Goal: Information Seeking & Learning: Learn about a topic

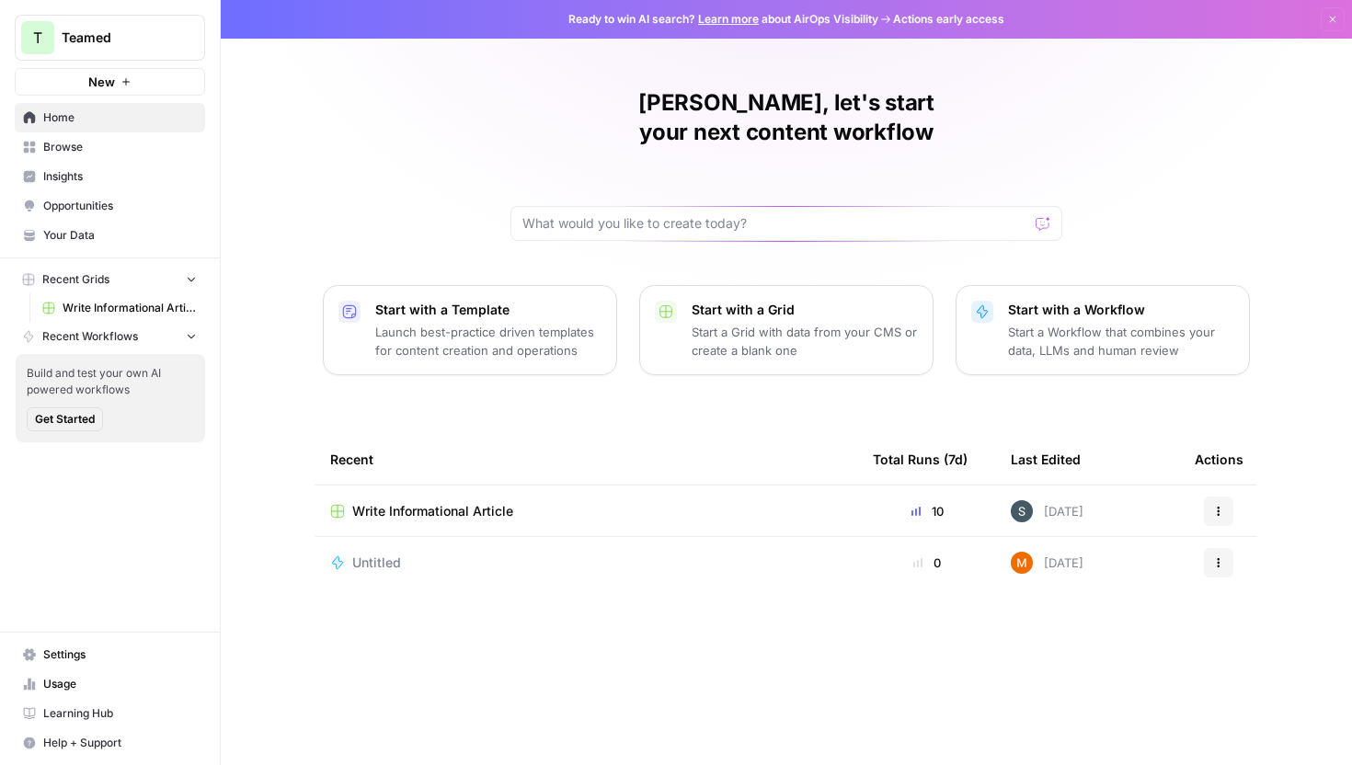
click at [90, 171] on span "Insights" at bounding box center [120, 176] width 154 height 17
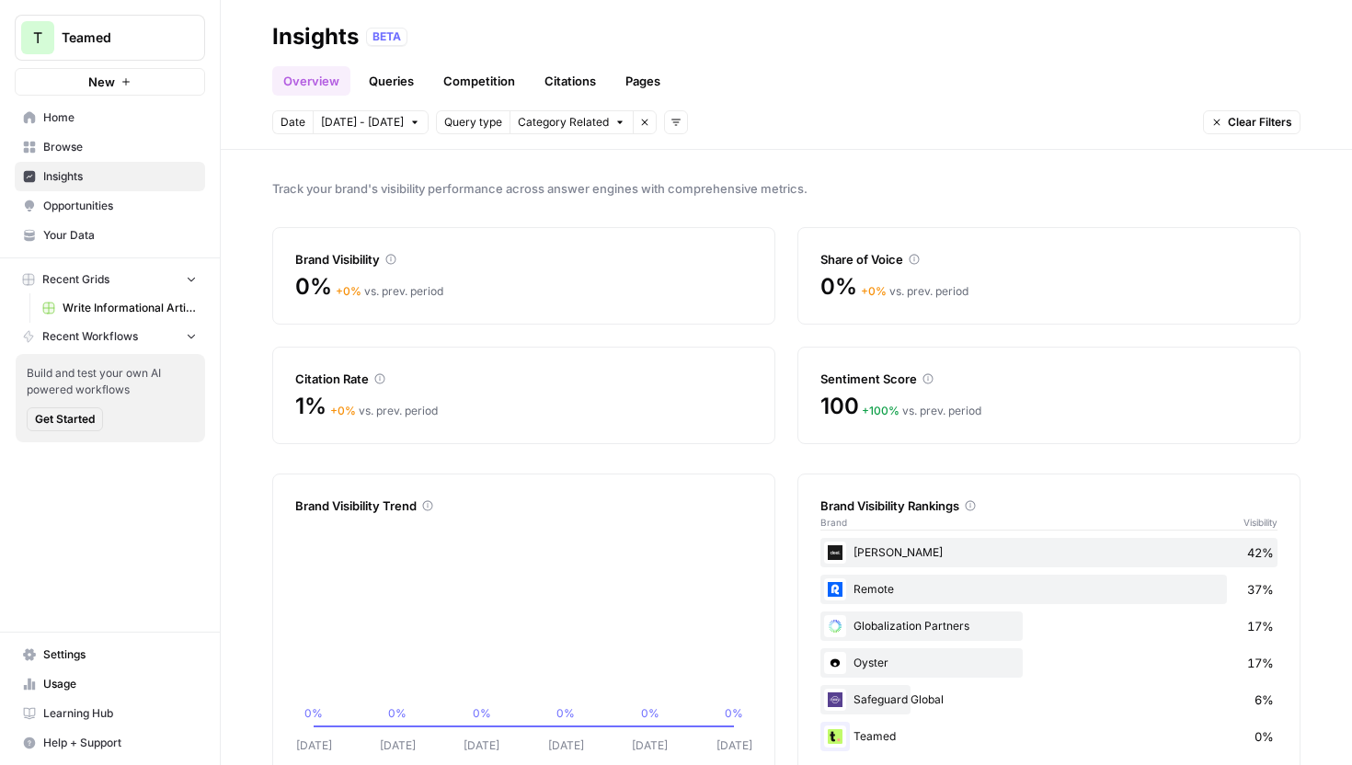
click at [394, 129] on span "[DATE] - [DATE]" at bounding box center [362, 122] width 83 height 17
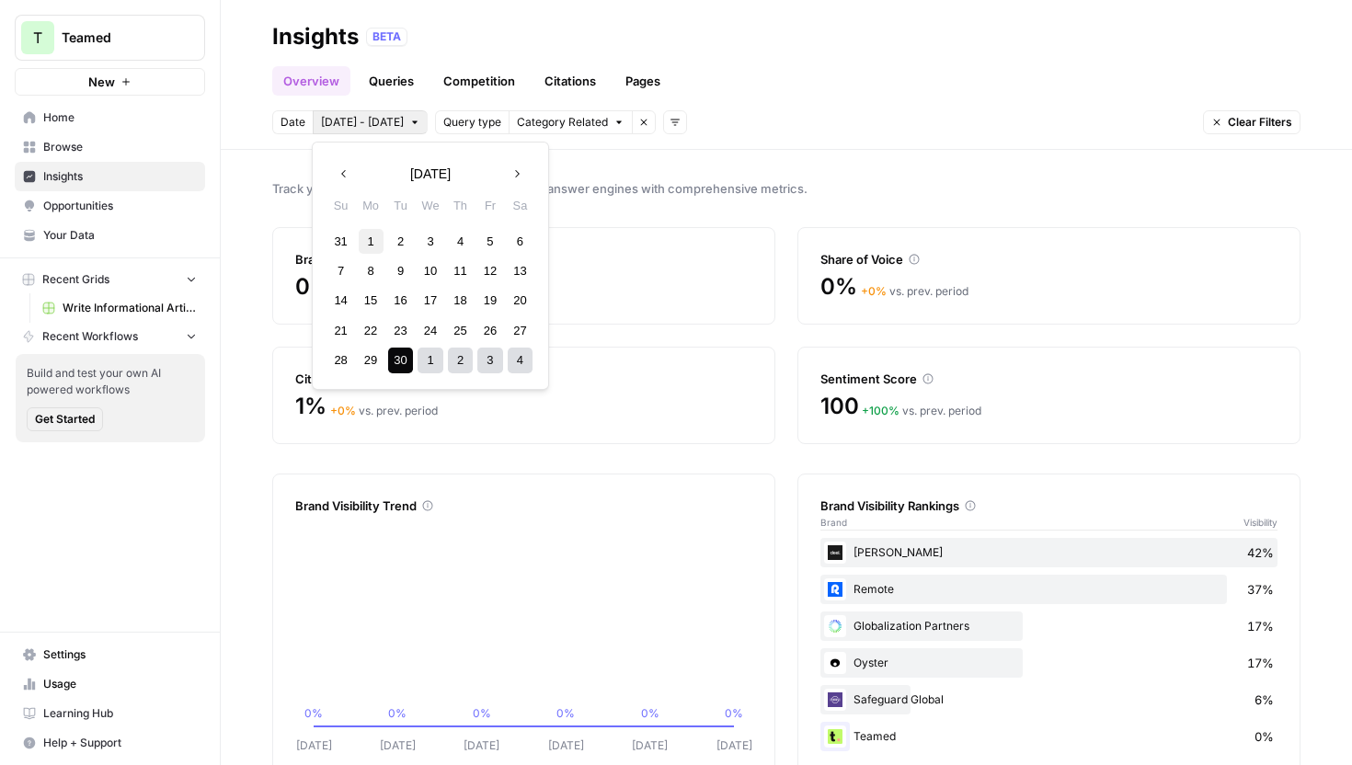
click at [370, 237] on div "1" at bounding box center [371, 241] width 25 height 25
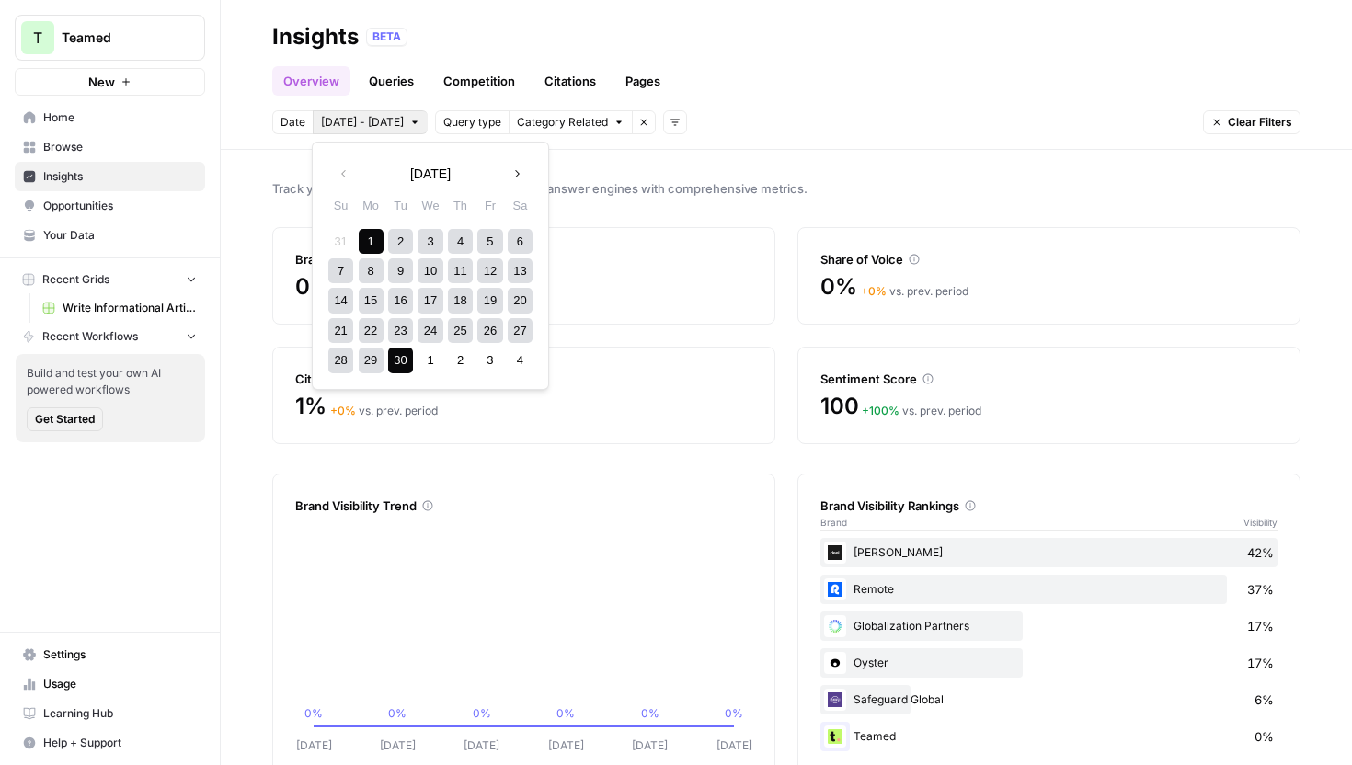
click at [406, 357] on div "30" at bounding box center [400, 360] width 25 height 25
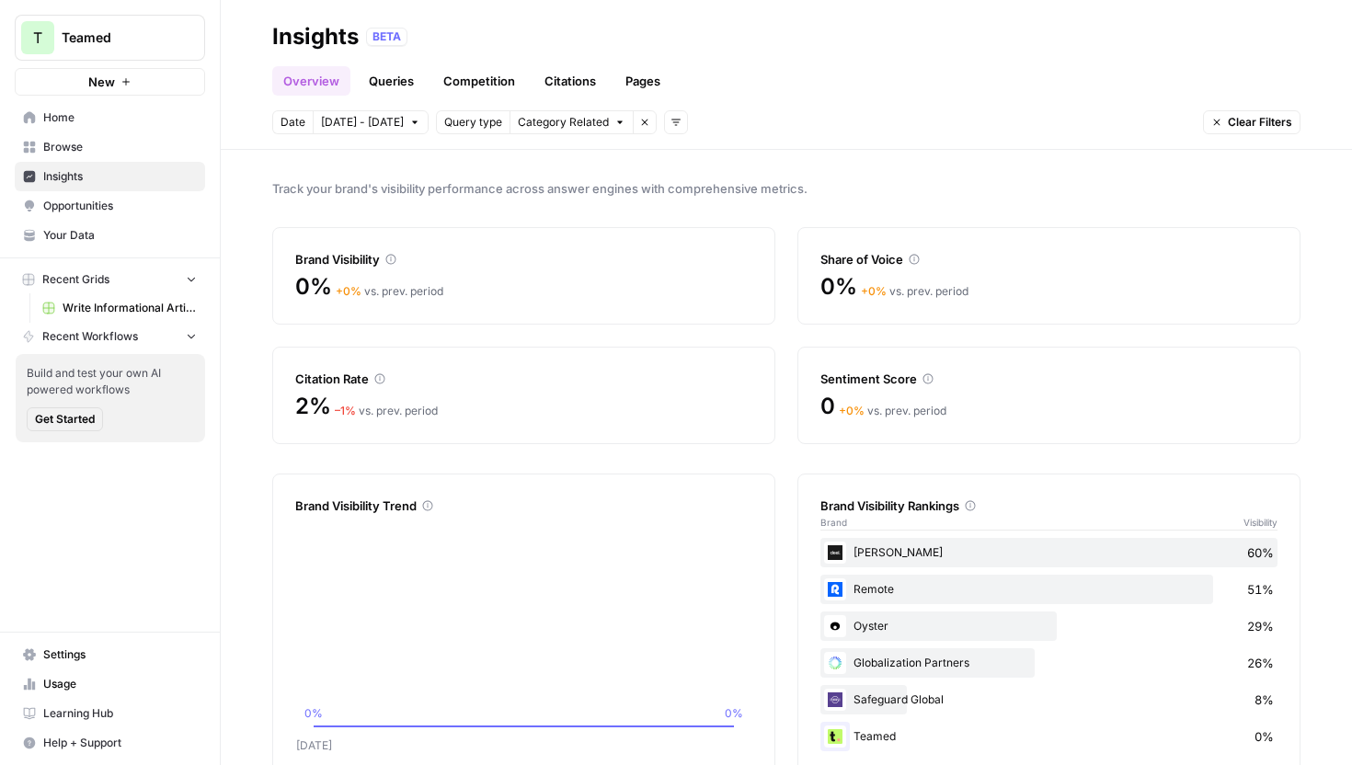
click at [392, 85] on link "Queries" at bounding box center [391, 80] width 67 height 29
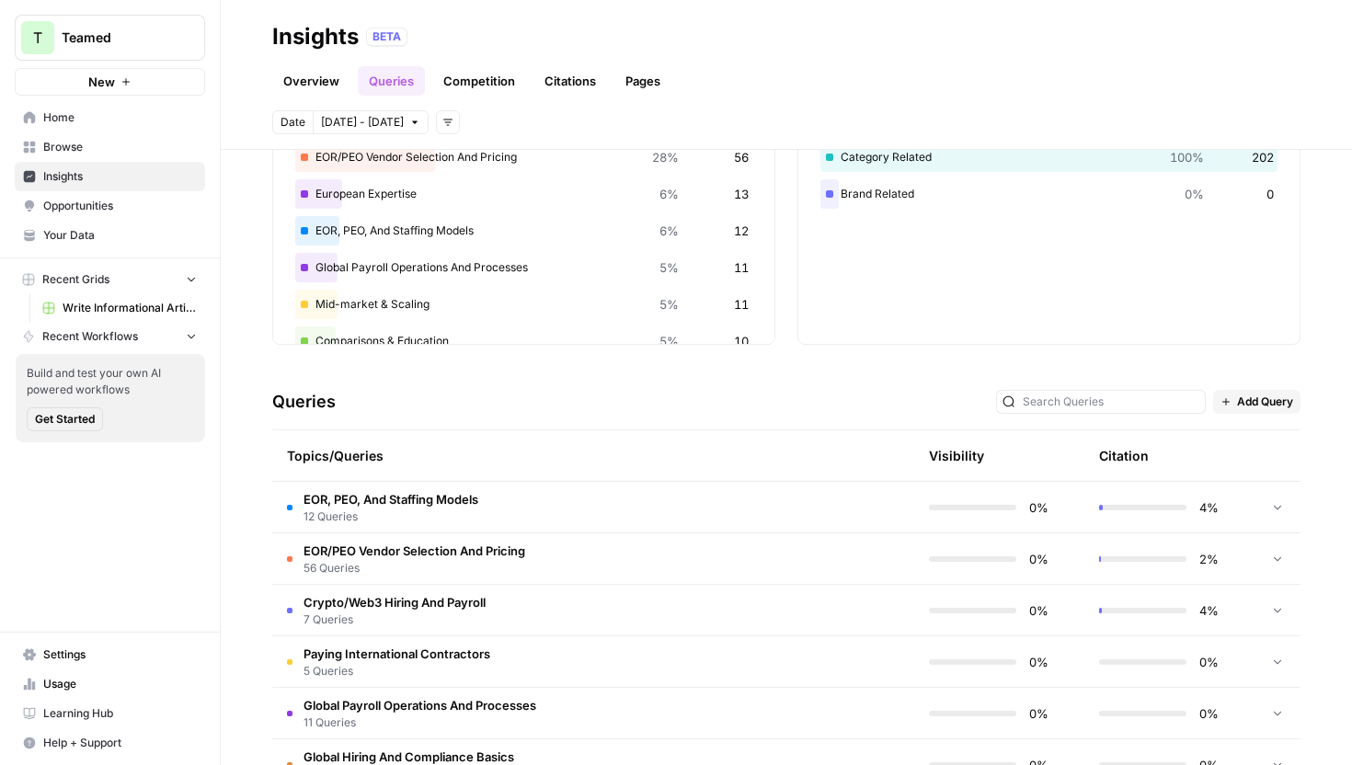
scroll to position [213, 0]
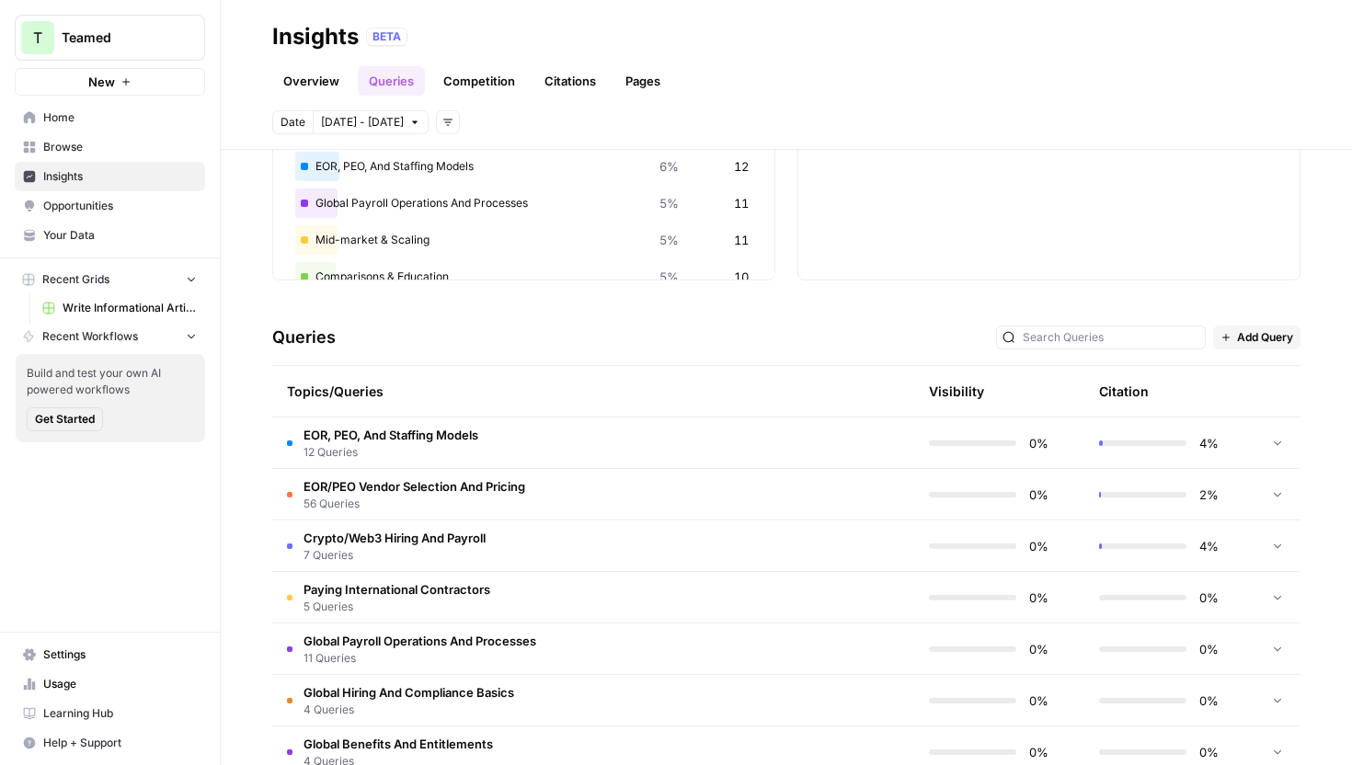
click at [1169, 440] on div at bounding box center [1142, 443] width 87 height 6
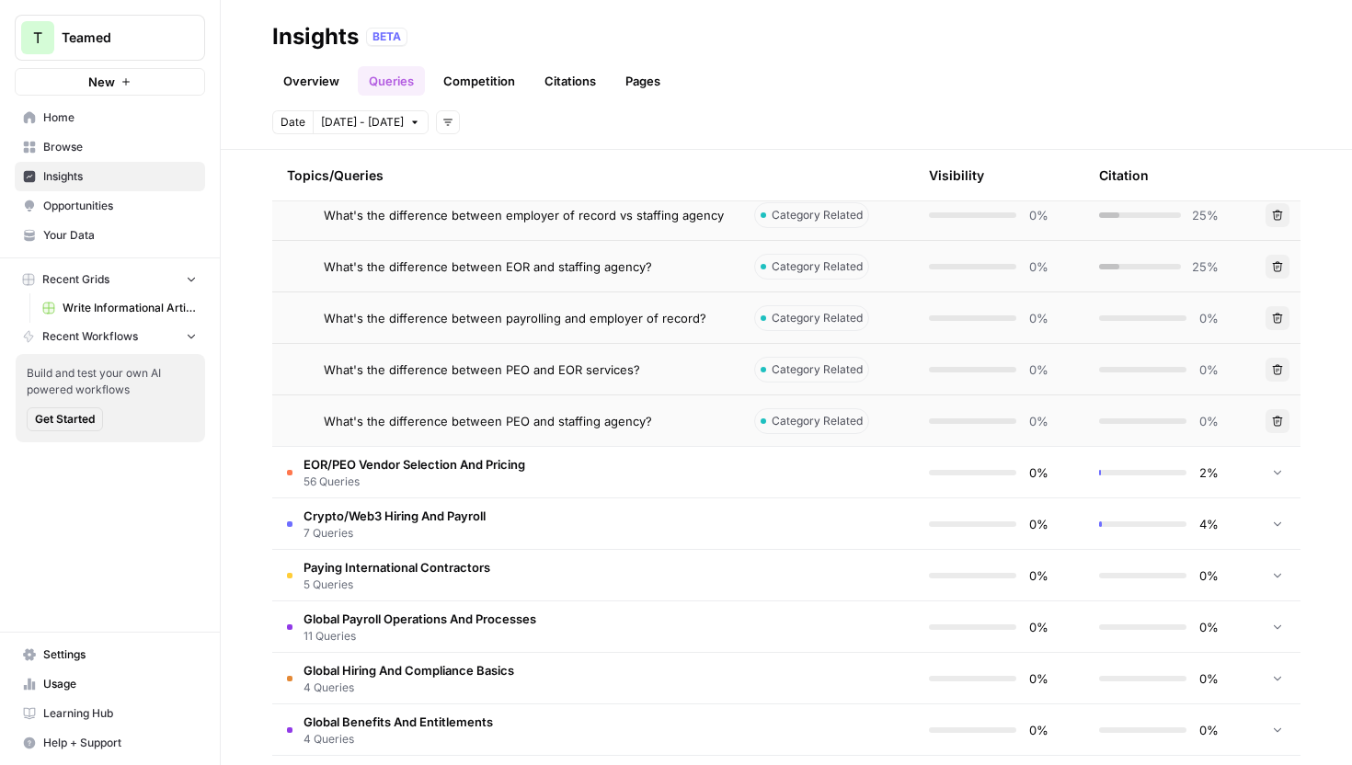
scroll to position [870, 0]
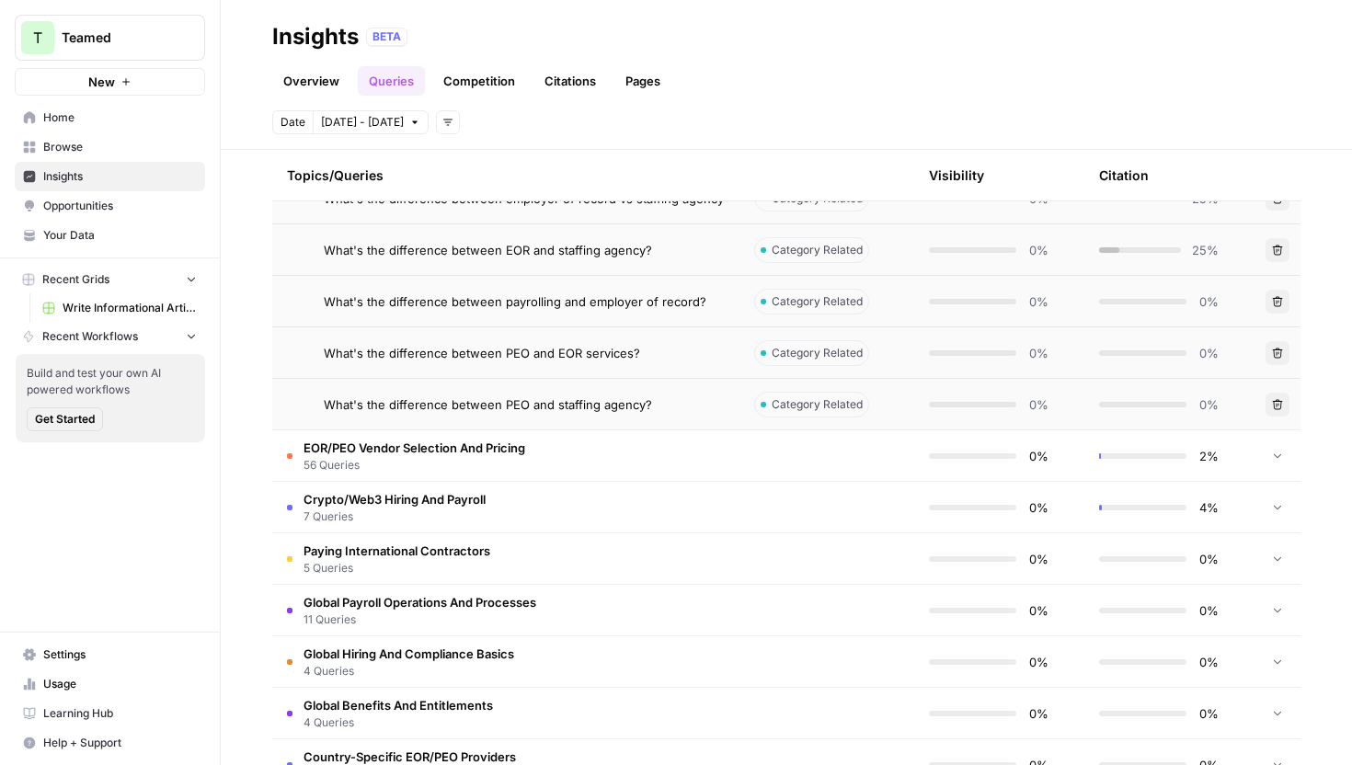
click at [754, 460] on td at bounding box center [826, 455] width 175 height 51
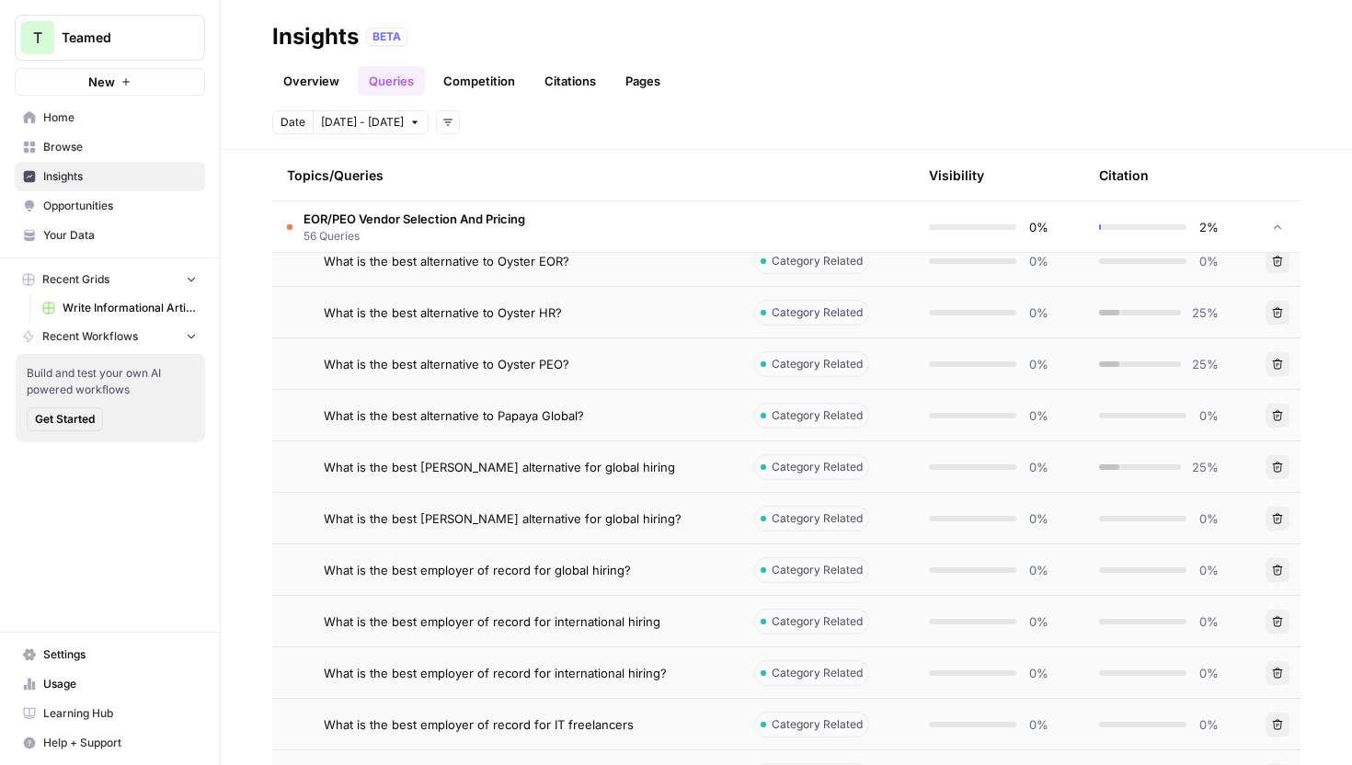
scroll to position [1740, 0]
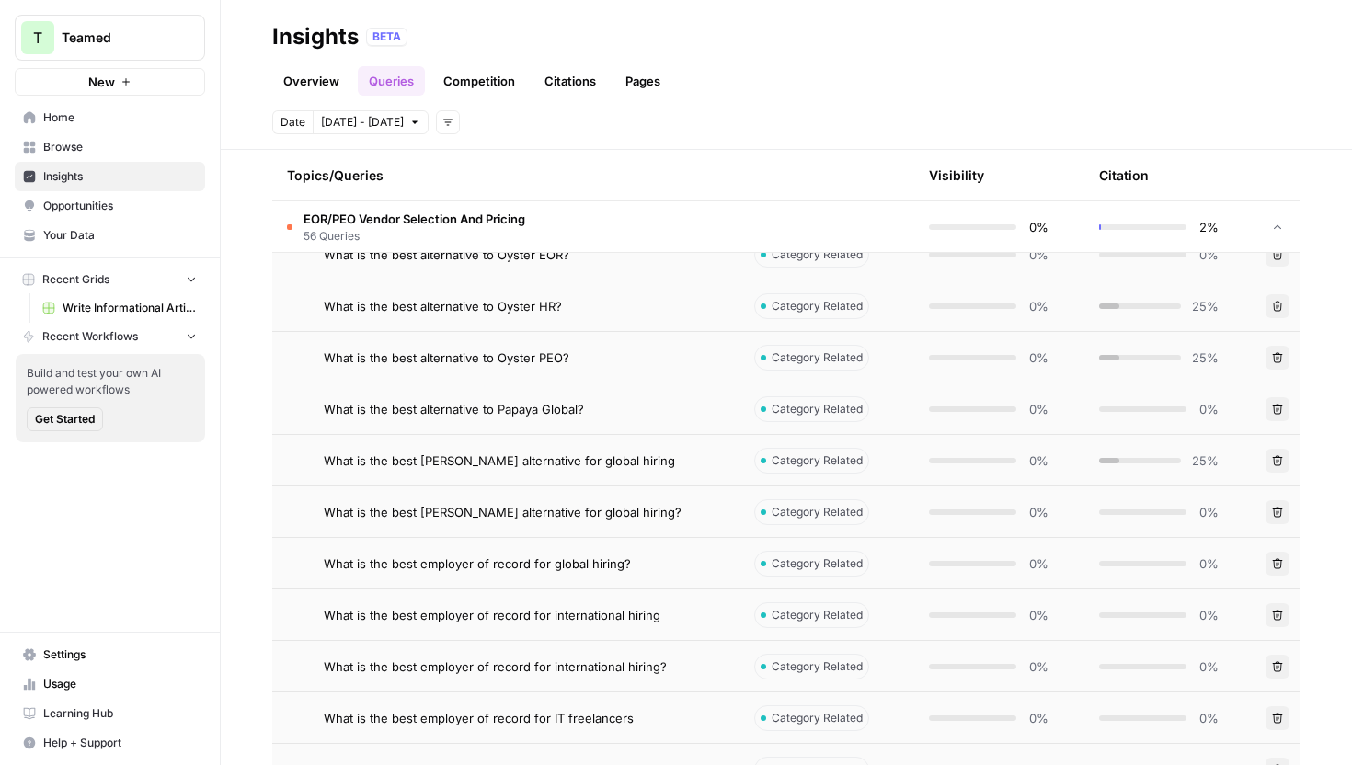
click at [716, 475] on td "What is the best [PERSON_NAME] alternative for global hiring" at bounding box center [505, 460] width 467 height 51
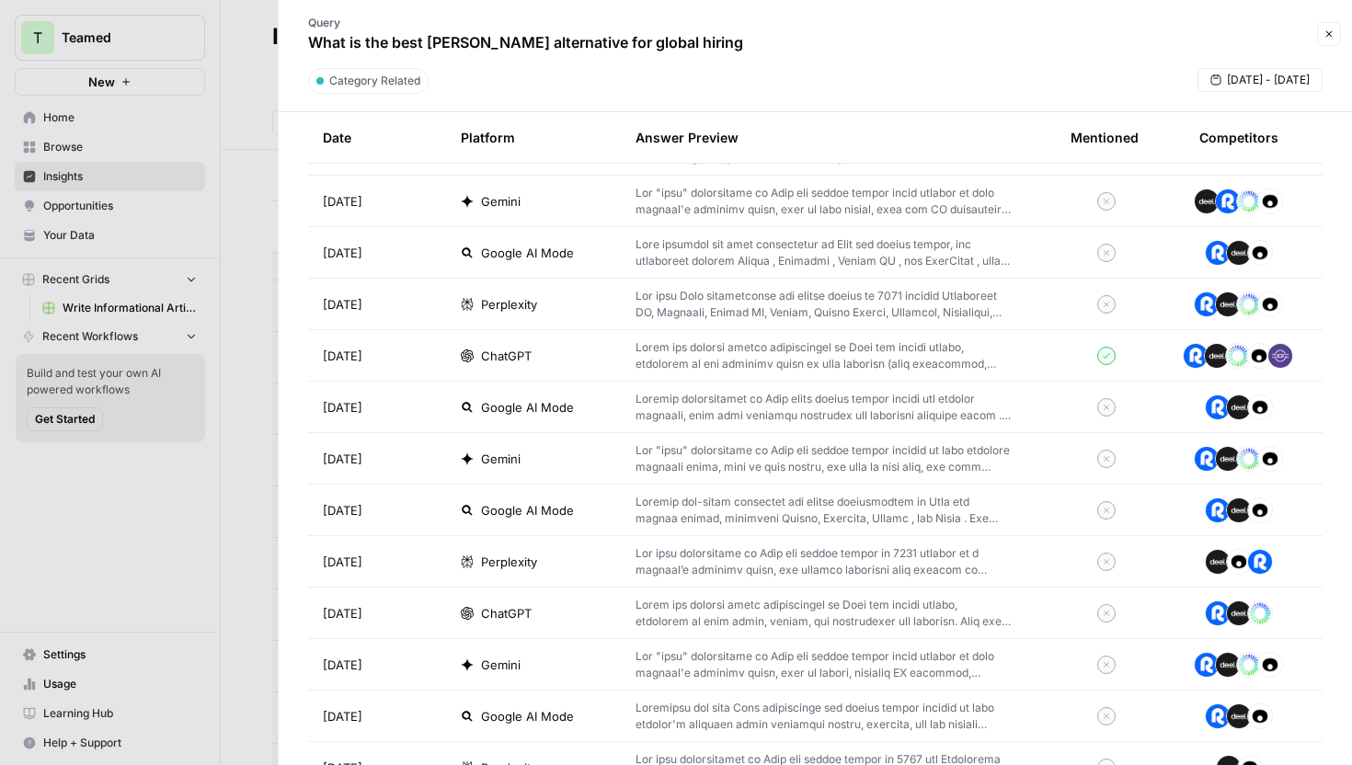
scroll to position [949, 0]
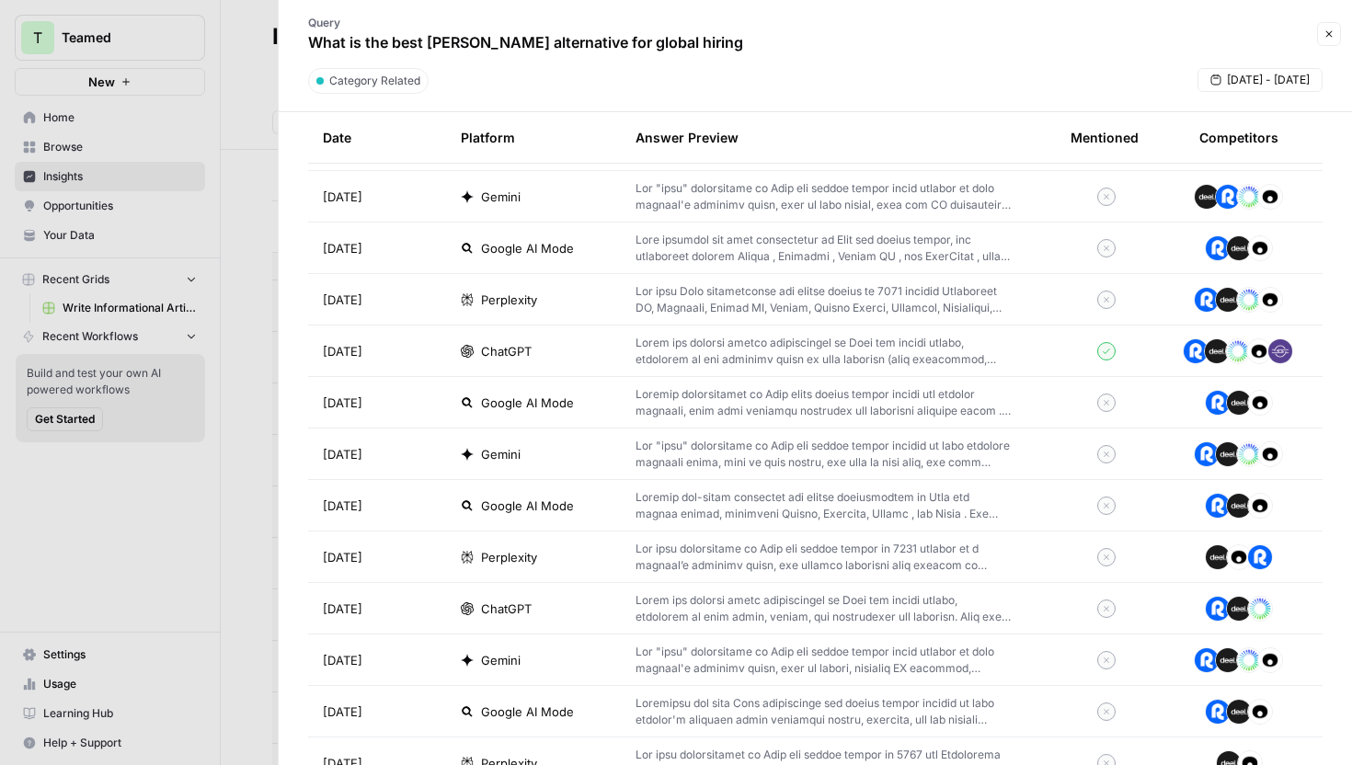
click at [579, 351] on div "ChatGPT" at bounding box center [533, 351] width 145 height 18
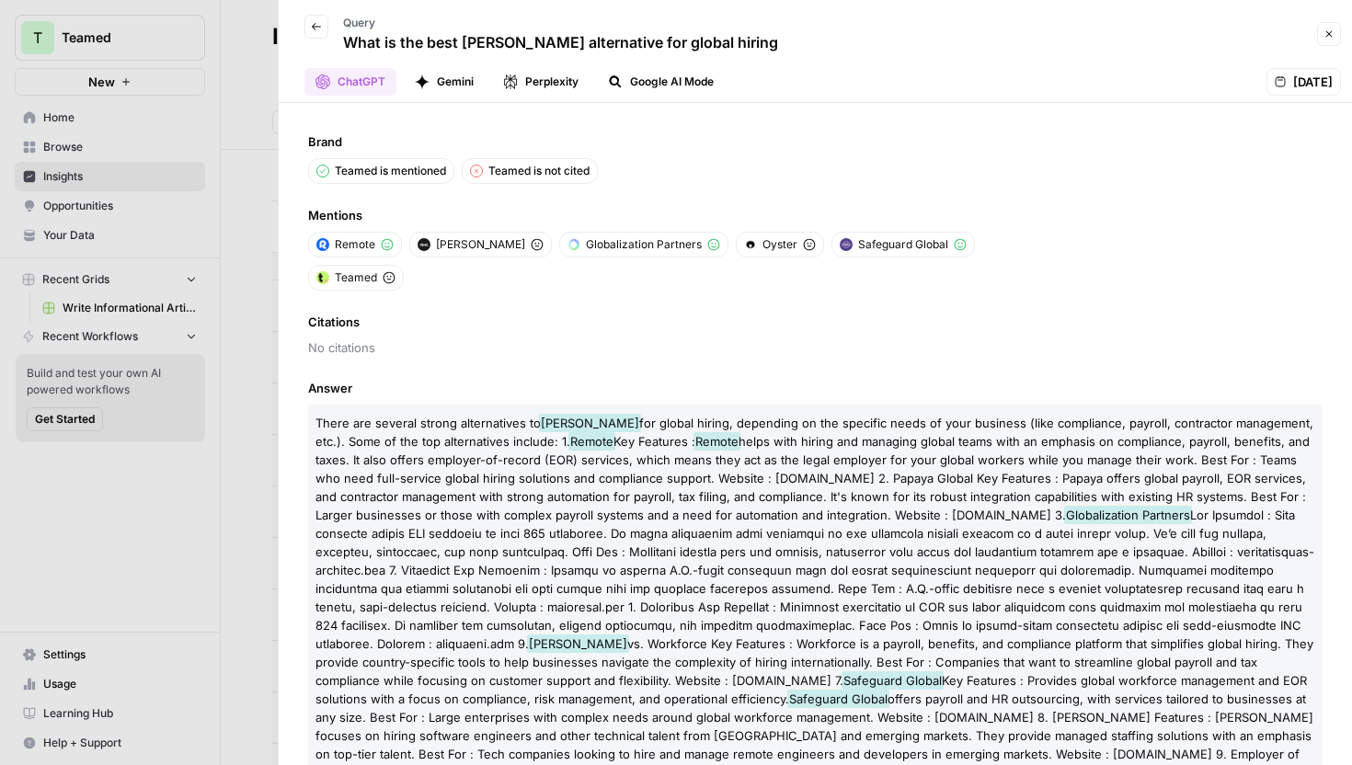
click at [465, 95] on button "Gemini" at bounding box center [444, 82] width 81 height 28
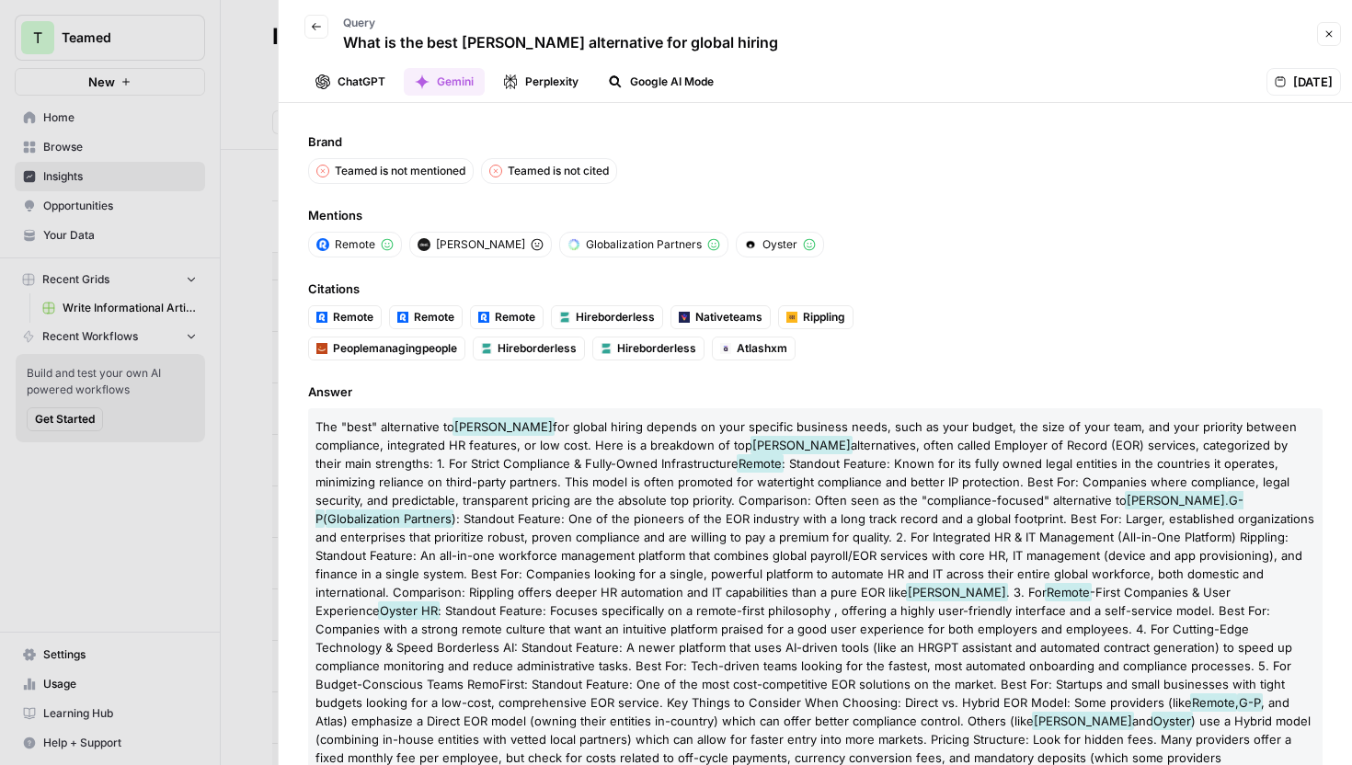
click at [525, 89] on button "Perplexity" at bounding box center [540, 82] width 97 height 28
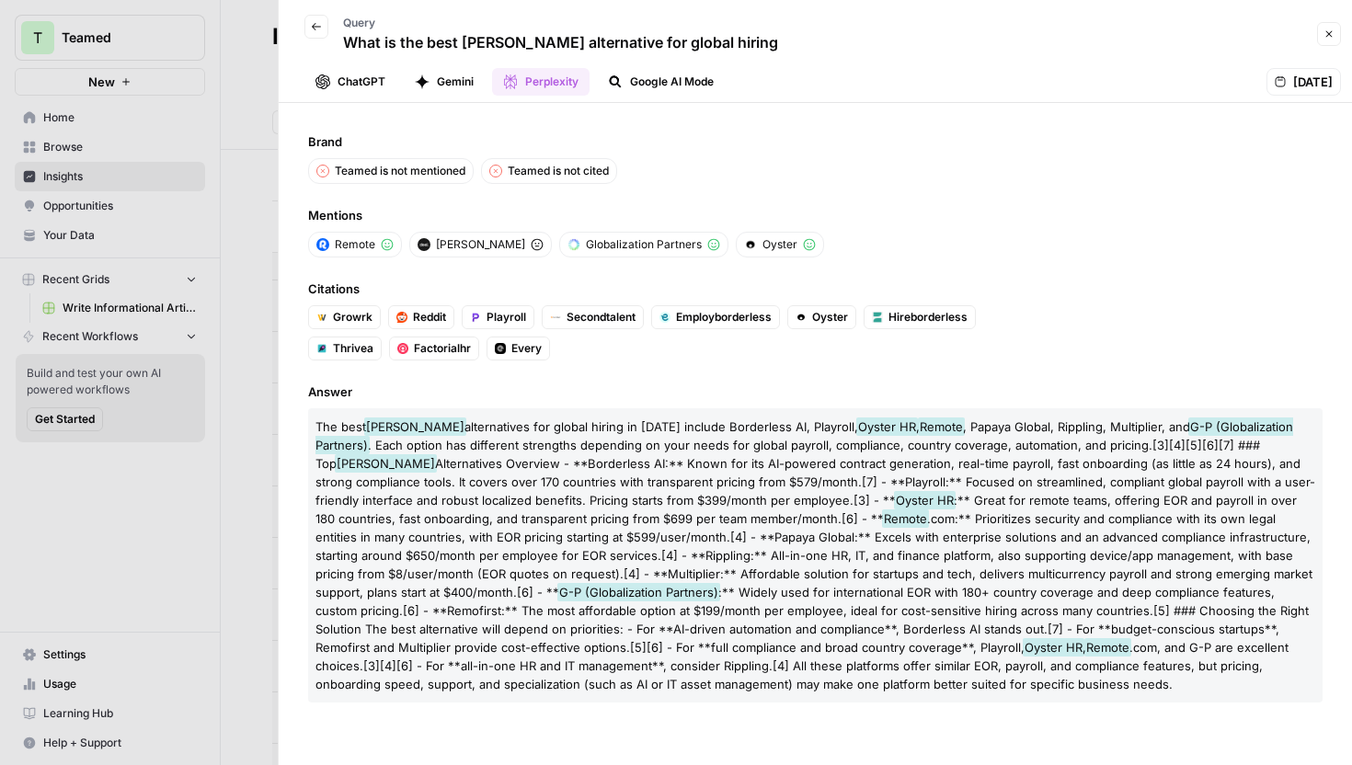
click at [648, 81] on button "Google AI Mode" at bounding box center [661, 82] width 128 height 28
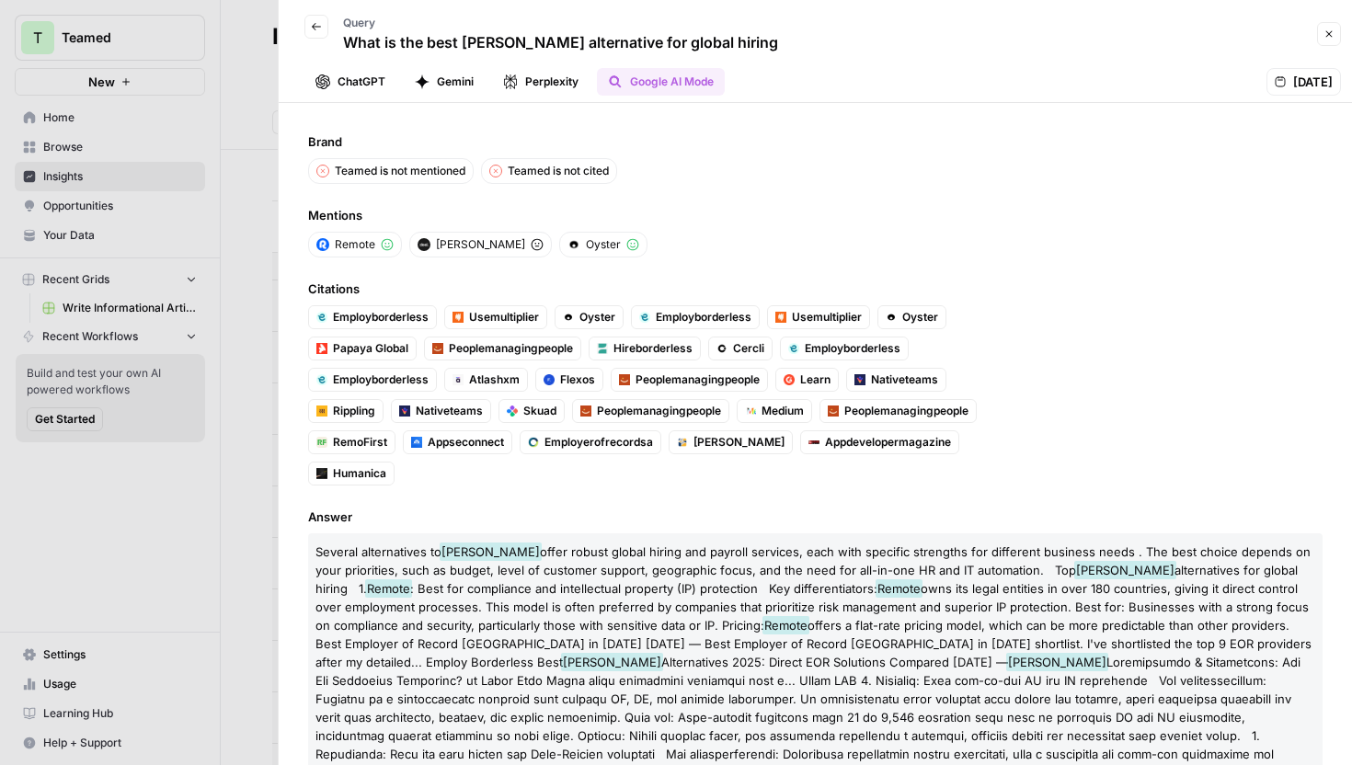
click at [318, 27] on icon "button" at bounding box center [316, 26] width 9 height 7
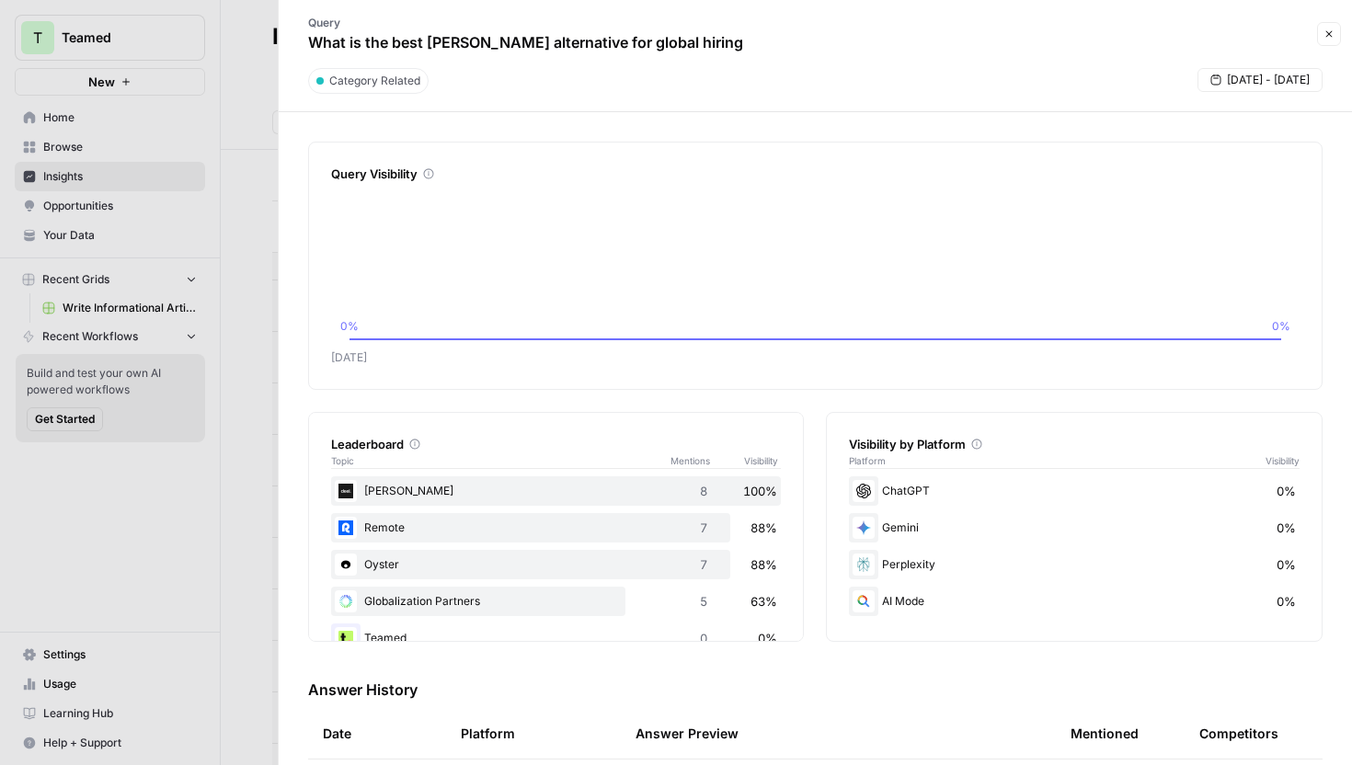
scroll to position [71, 0]
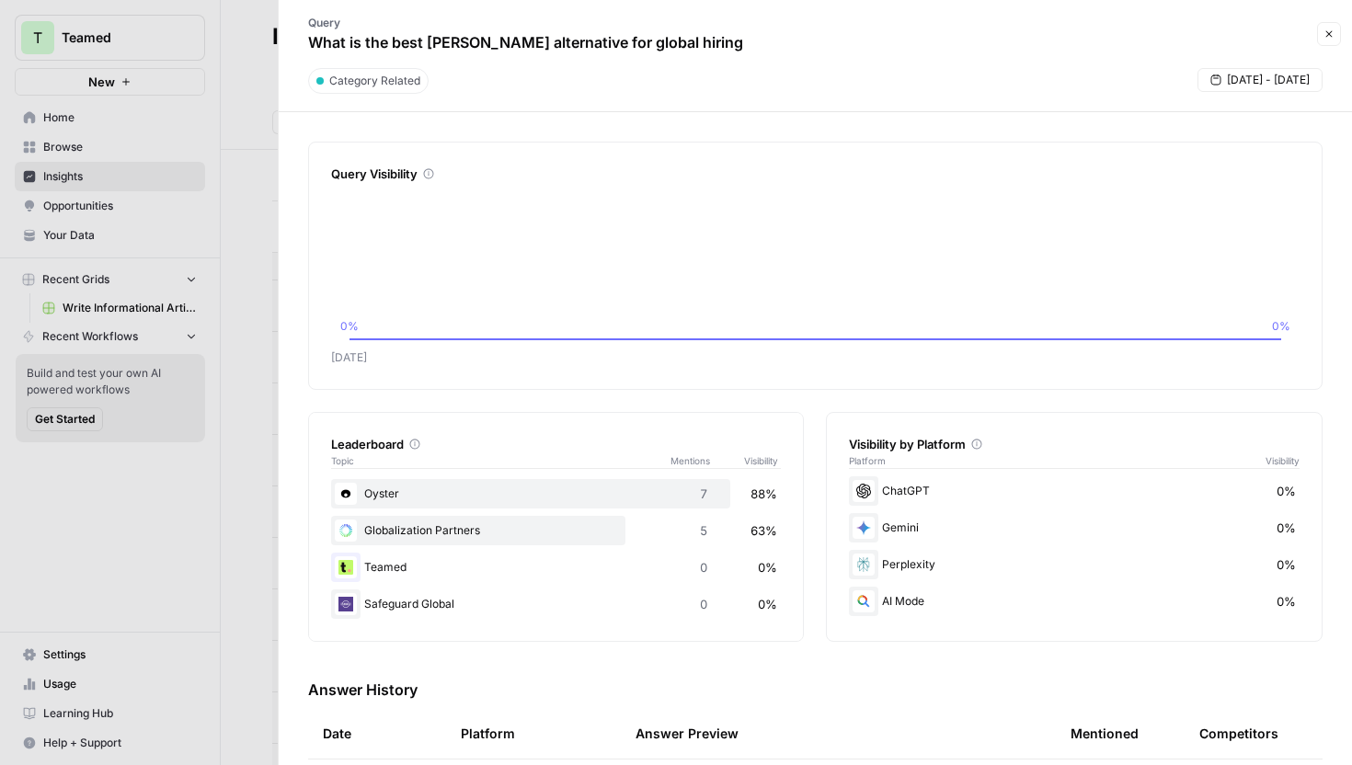
click at [265, 38] on div at bounding box center [676, 382] width 1352 height 765
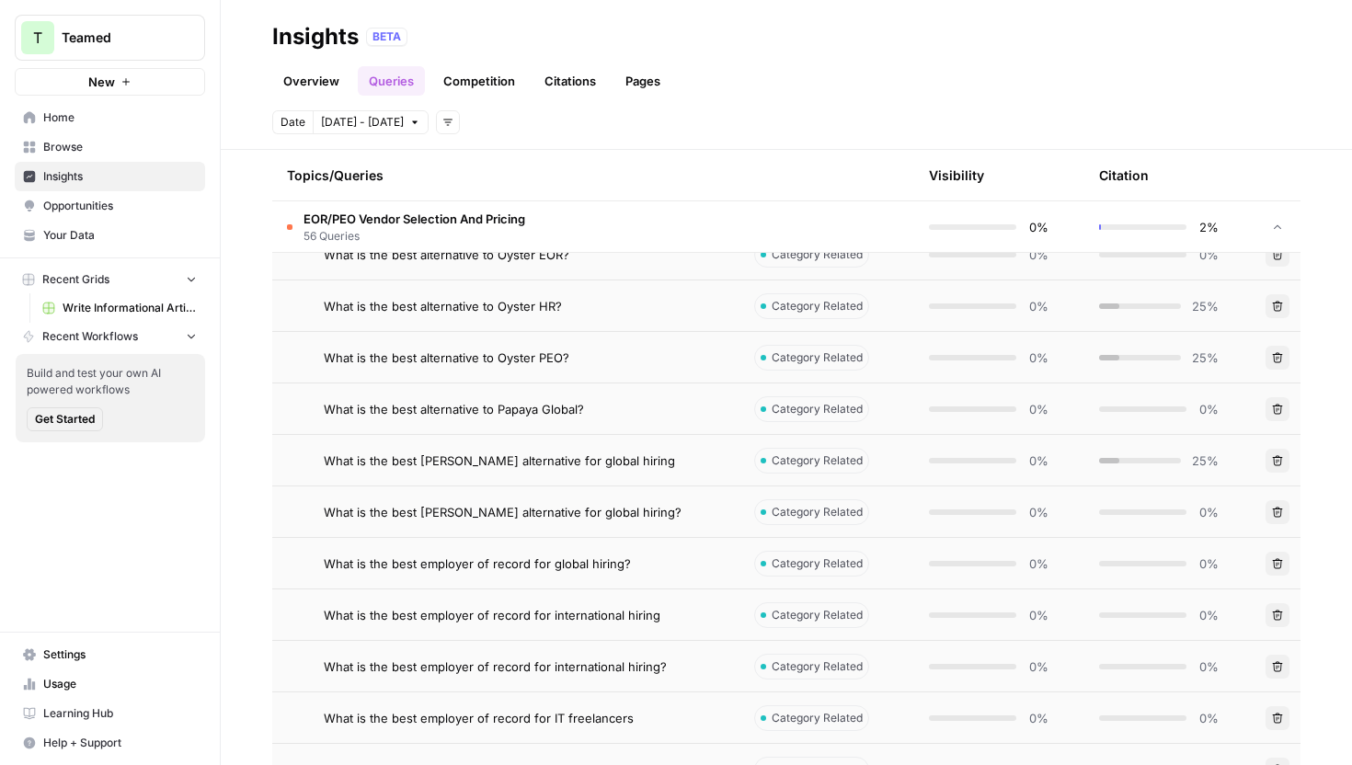
click at [484, 91] on link "Competition" at bounding box center [479, 80] width 94 height 29
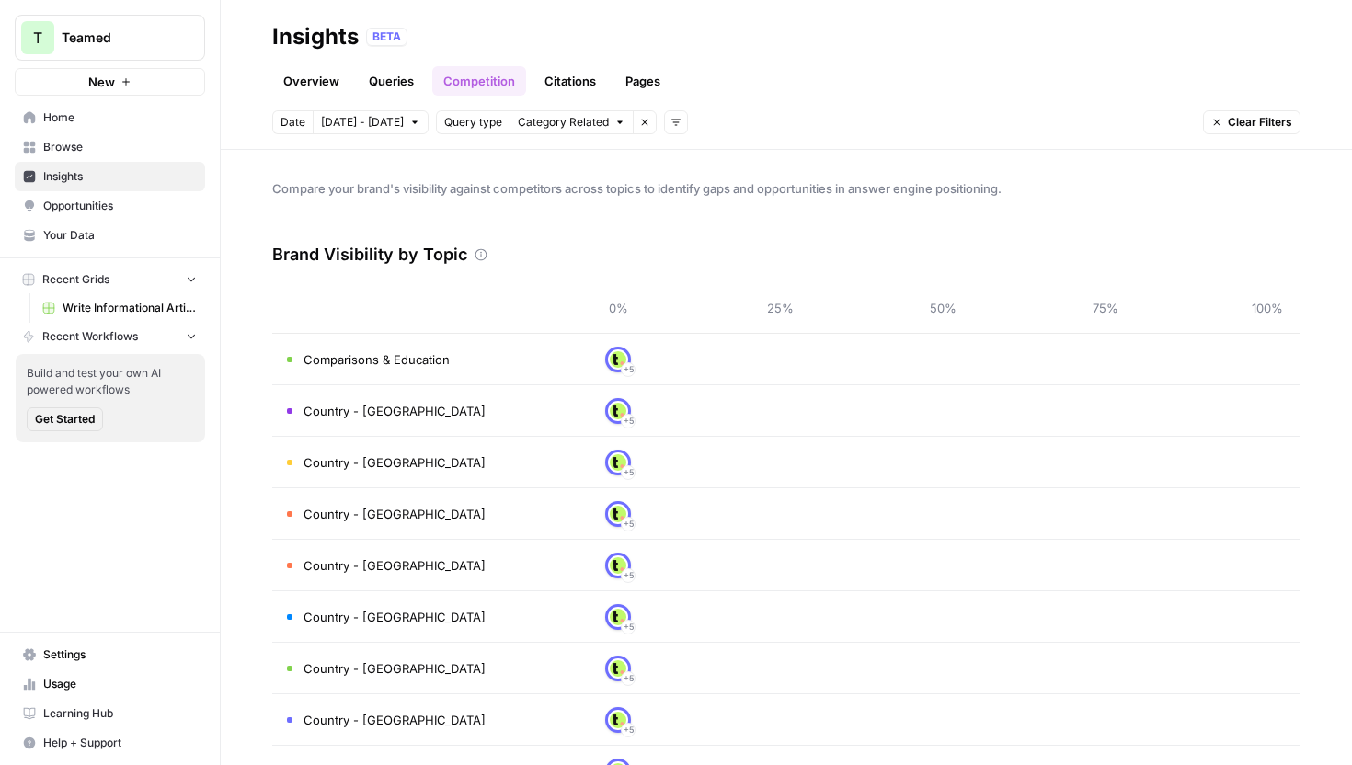
click at [569, 80] on link "Citations" at bounding box center [570, 80] width 74 height 29
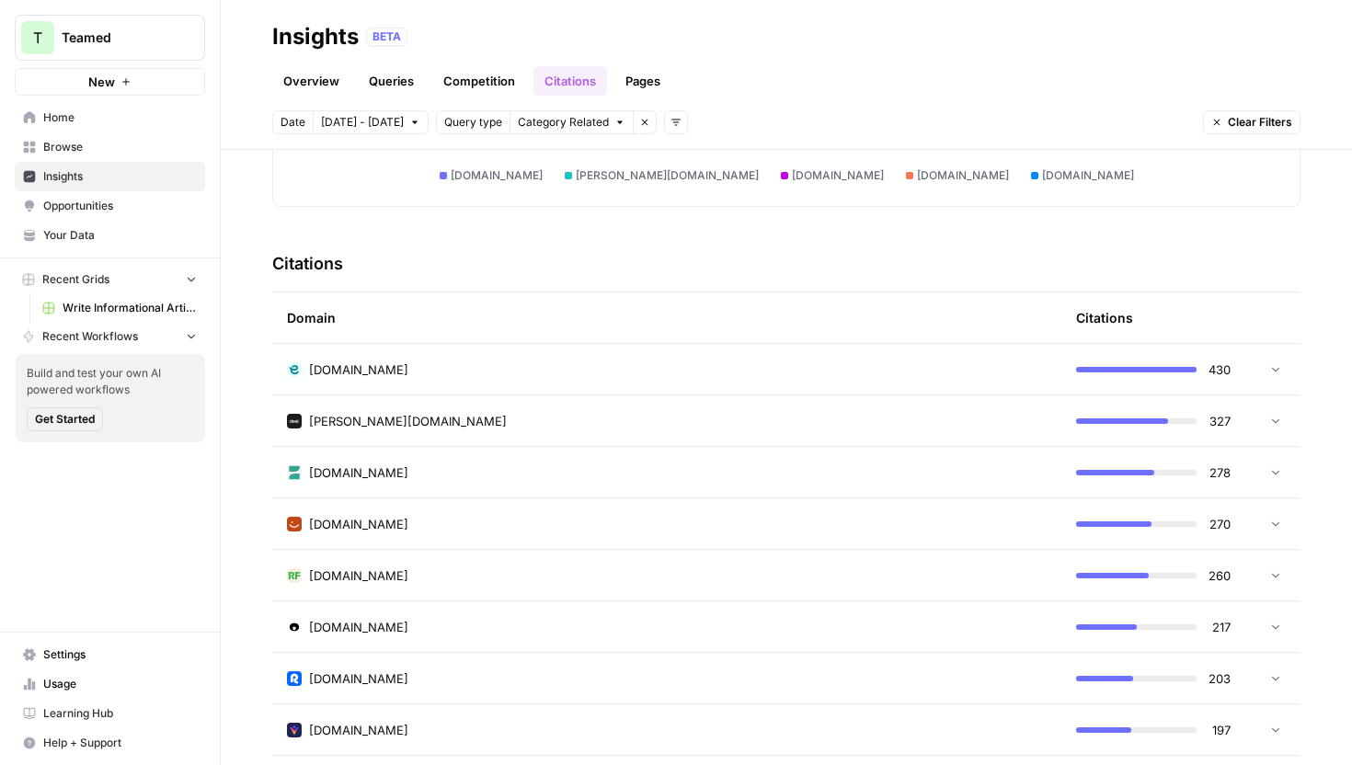
scroll to position [353, 0]
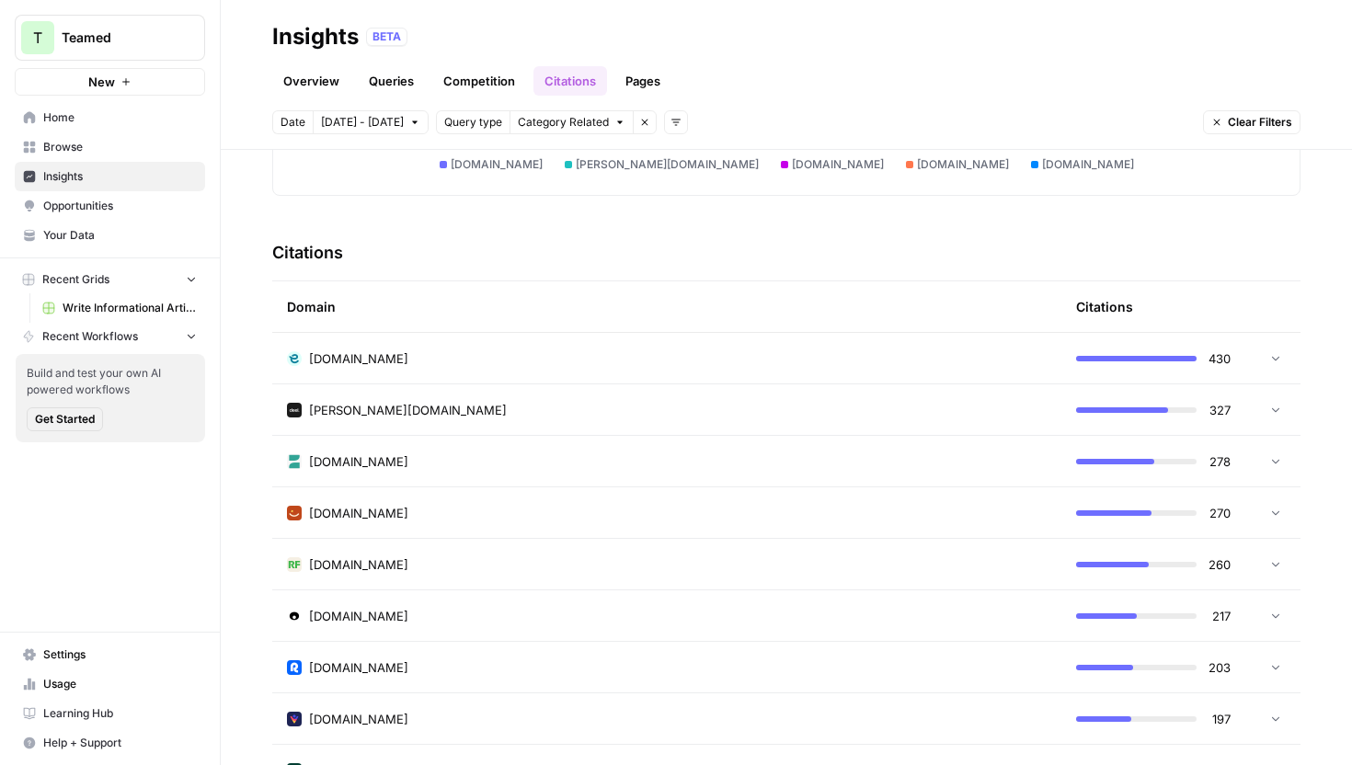
click at [688, 361] on div "[DOMAIN_NAME]" at bounding box center [666, 358] width 759 height 18
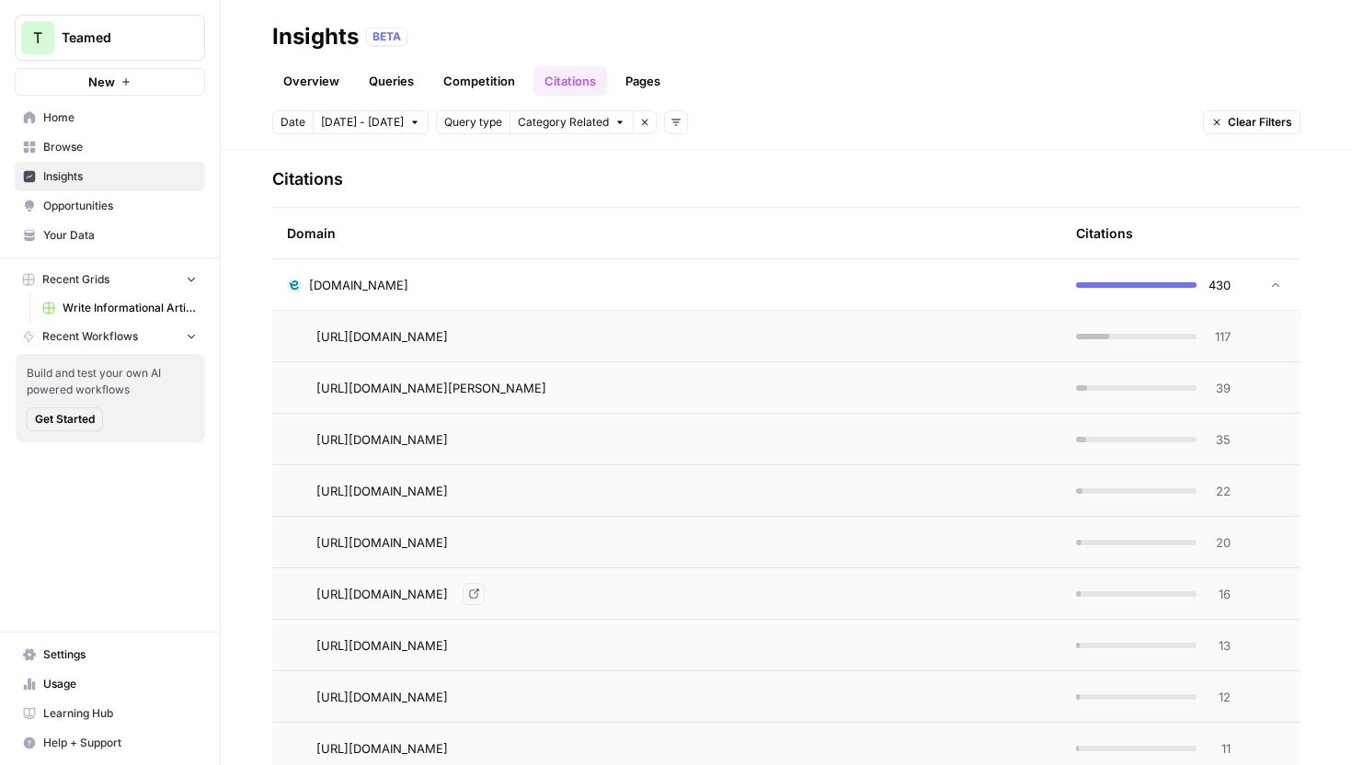
scroll to position [304, 0]
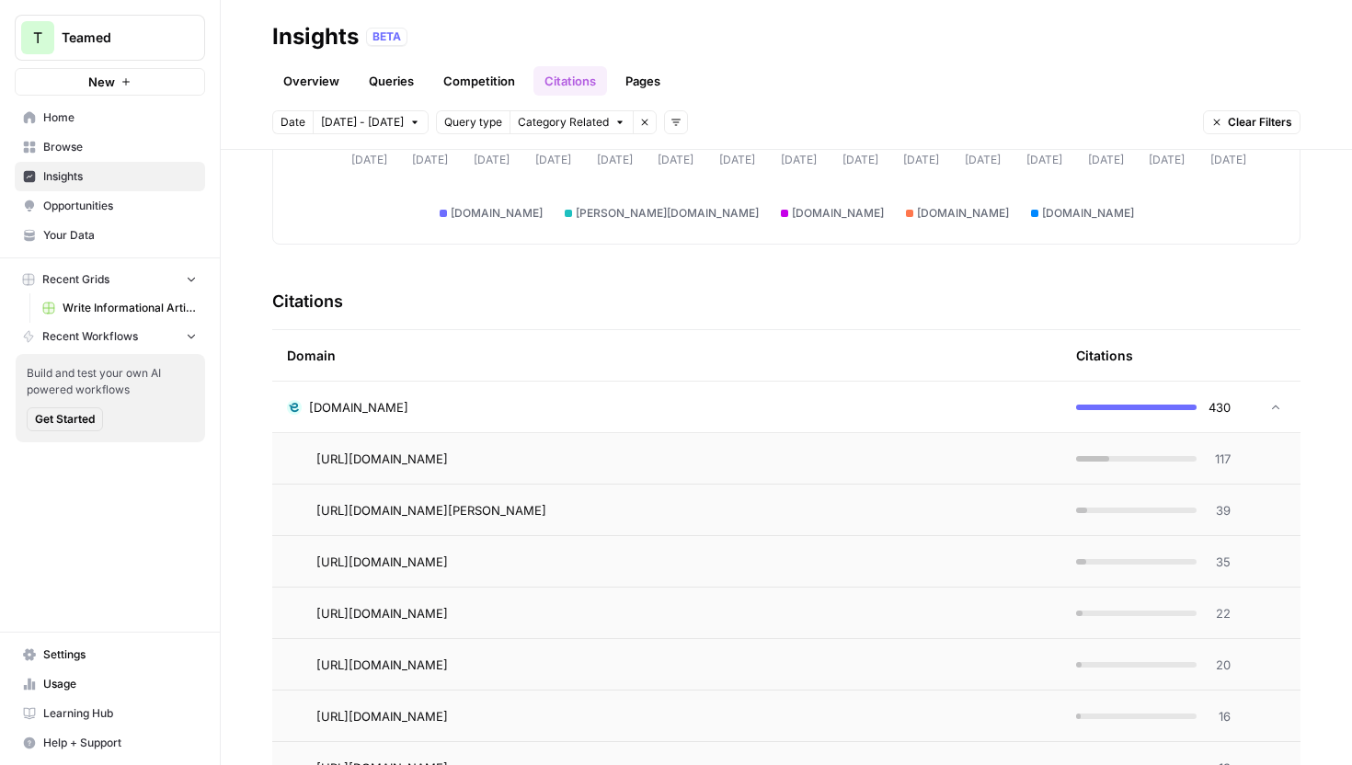
click at [1272, 397] on td at bounding box center [1272, 407] width 55 height 51
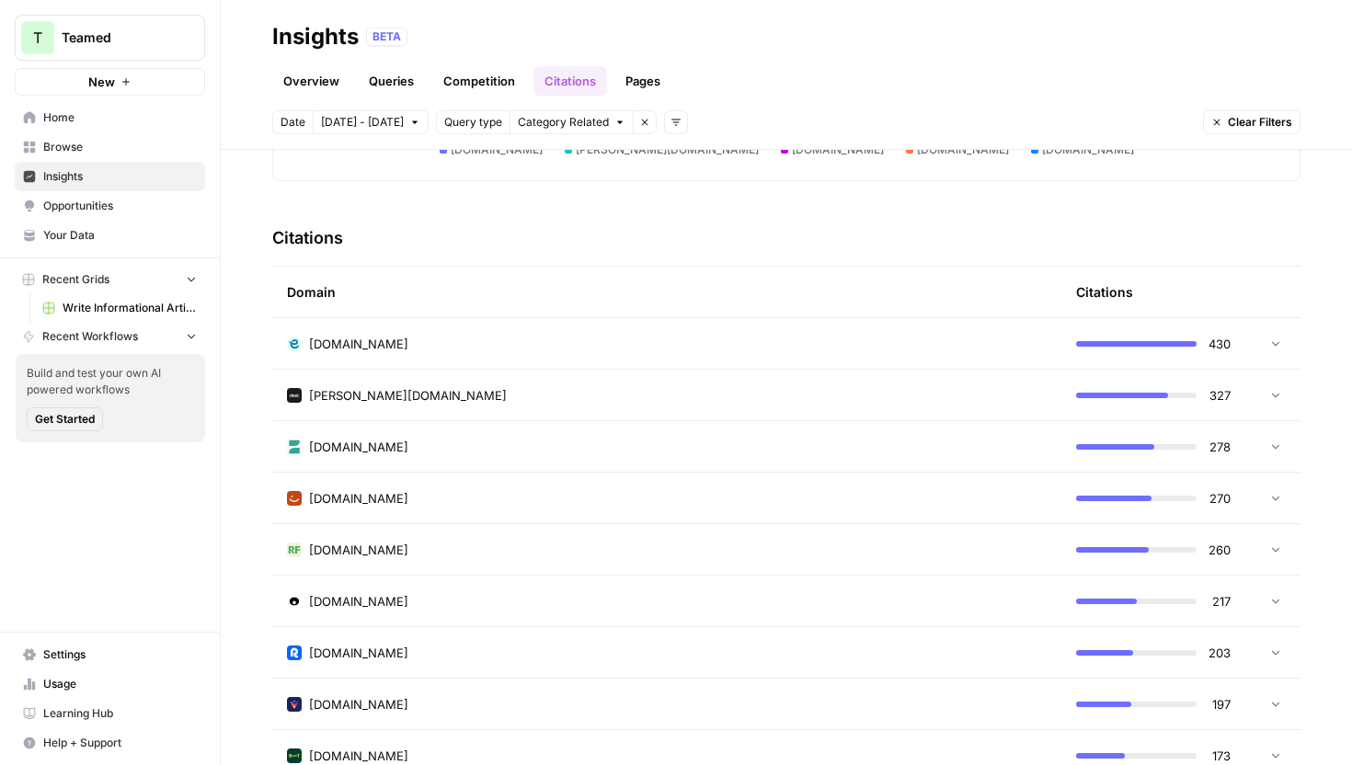
scroll to position [371, 0]
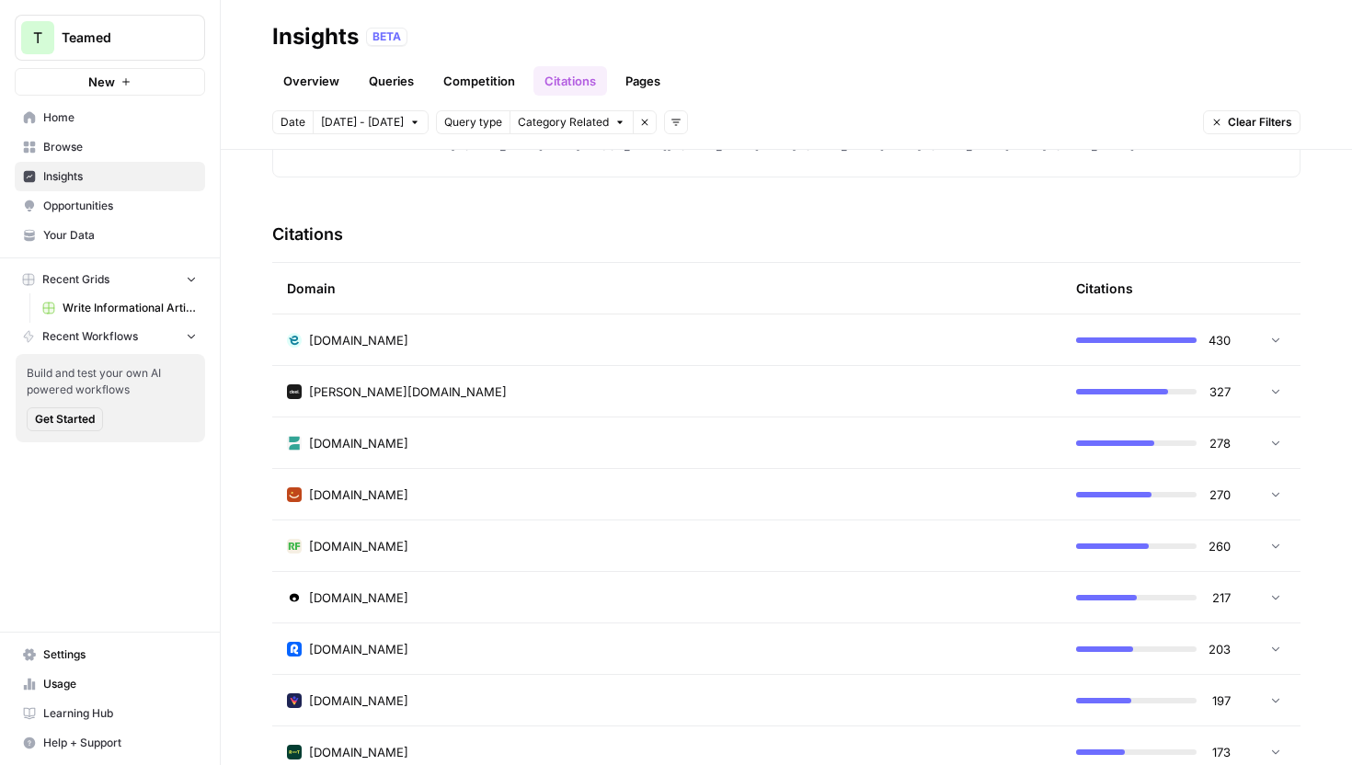
click at [850, 454] on td "[DOMAIN_NAME]" at bounding box center [666, 442] width 789 height 51
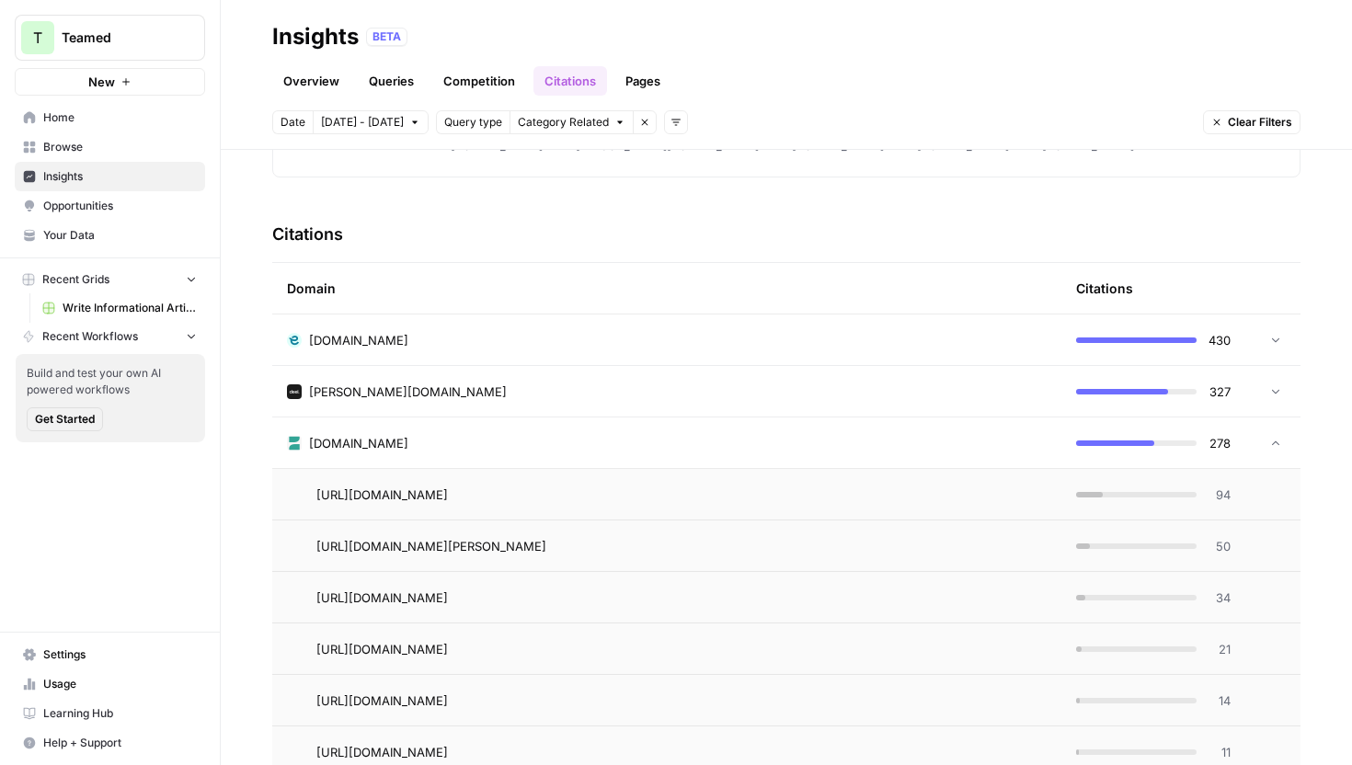
click at [121, 199] on span "Opportunities" at bounding box center [120, 206] width 154 height 17
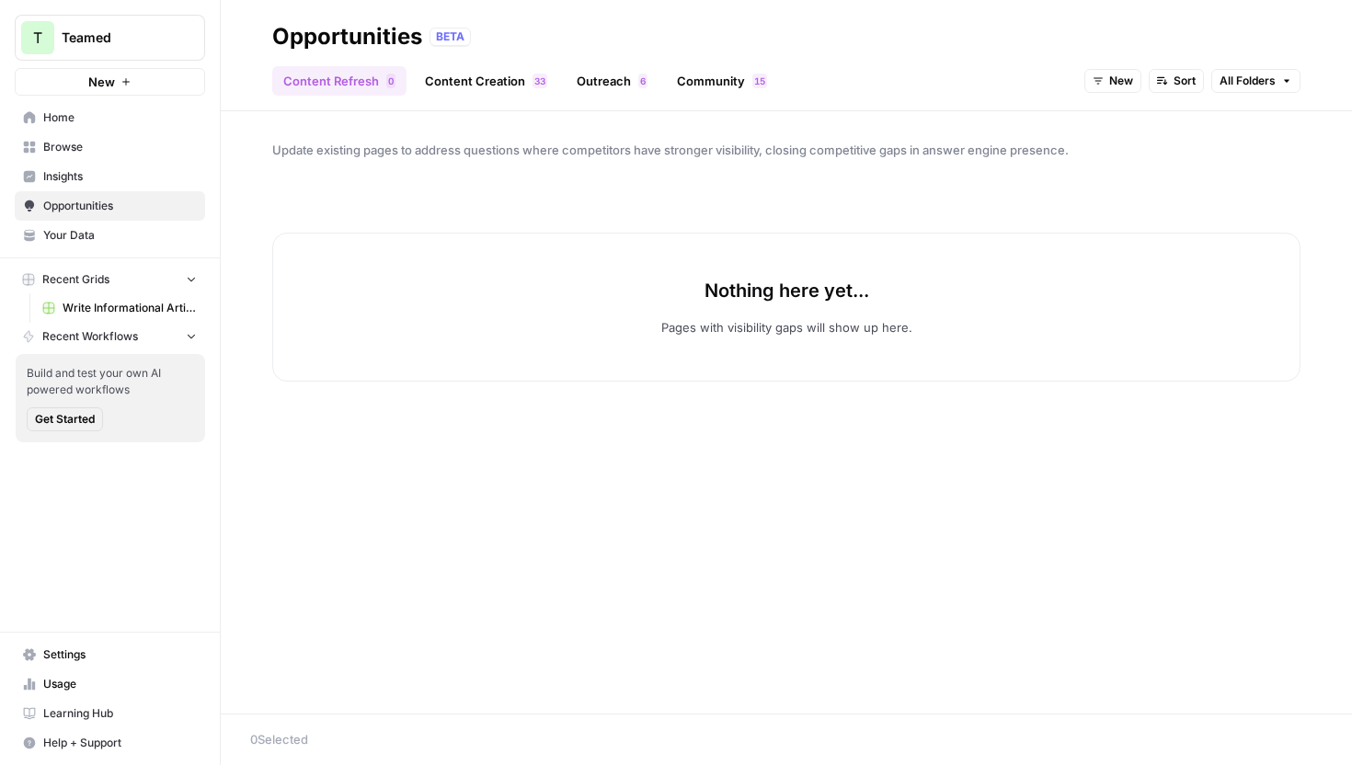
click at [487, 75] on link "Content Creation 3 3" at bounding box center [486, 80] width 144 height 29
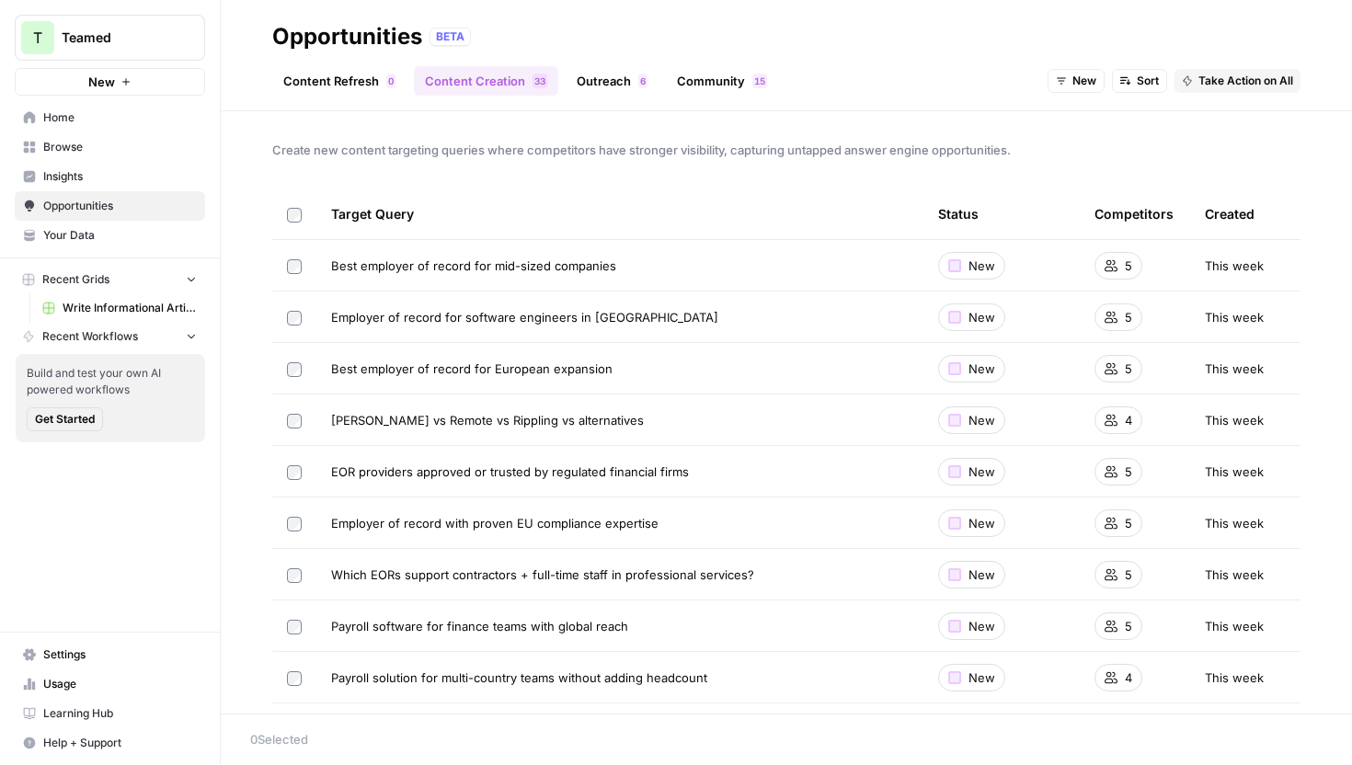
click at [782, 271] on div "Best employer of record for mid-sized companies" at bounding box center [619, 266] width 577 height 18
click at [604, 74] on link "Outreach 6" at bounding box center [611, 80] width 93 height 29
